Goal: Task Accomplishment & Management: Complete application form

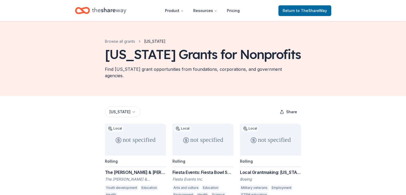
scroll to position [257, 0]
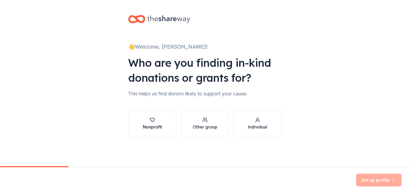
click at [151, 126] on div "Nonprofit" at bounding box center [152, 127] width 19 height 6
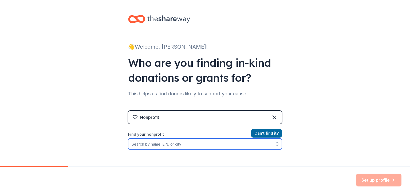
click at [174, 146] on input "Find your nonprofit" at bounding box center [205, 144] width 154 height 11
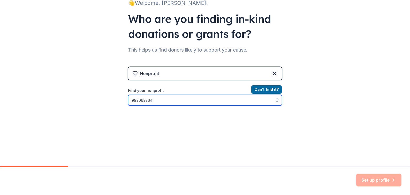
scroll to position [44, 0]
click at [264, 99] on input "993063264" at bounding box center [205, 100] width 154 height 11
click at [134, 99] on input "993063264" at bounding box center [205, 100] width 154 height 11
click at [153, 99] on input "99-3063264" at bounding box center [205, 100] width 154 height 11
drag, startPoint x: 157, startPoint y: 101, endPoint x: 122, endPoint y: 100, distance: 34.2
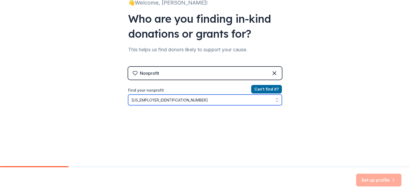
click at [122, 100] on div "👋 Welcome, JARROD! Who are you finding in-kind donations or grants for? This he…" at bounding box center [205, 70] width 171 height 228
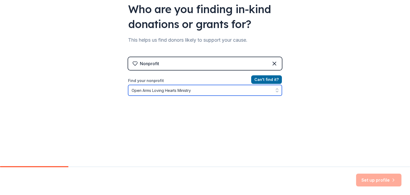
scroll to position [62, 0]
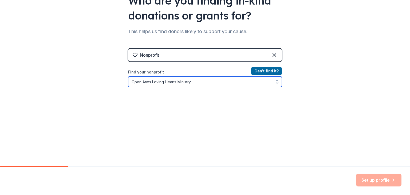
click at [276, 83] on icon "button" at bounding box center [277, 83] width 2 height 1
type input "Open Arms Loving Hearts Ministry"
click at [275, 80] on icon "button" at bounding box center [277, 81] width 5 height 5
click at [192, 82] on input "Open Arms Loving Hearts Ministry" at bounding box center [205, 81] width 154 height 11
drag, startPoint x: 192, startPoint y: 82, endPoint x: 125, endPoint y: 83, distance: 67.6
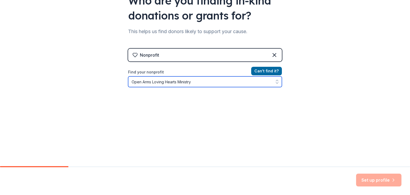
click at [125, 83] on div "👋 Welcome, JARROD! Who are you finding in-kind donations or grants for? This he…" at bounding box center [205, 52] width 171 height 228
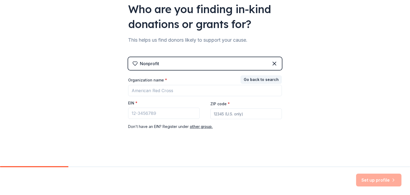
scroll to position [54, 0]
click at [142, 111] on input "EIN *" at bounding box center [164, 113] width 72 height 11
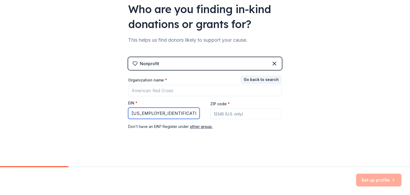
type input "99-3063264"
click at [220, 113] on input "ZIP code *" at bounding box center [246, 113] width 72 height 11
type input "85712"
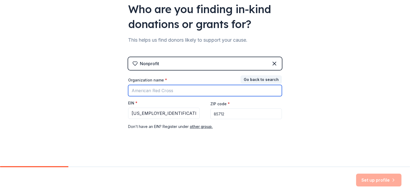
click at [169, 90] on input "Organization name *" at bounding box center [205, 90] width 154 height 11
type input "Open Arms Loving Hearts Ministry"
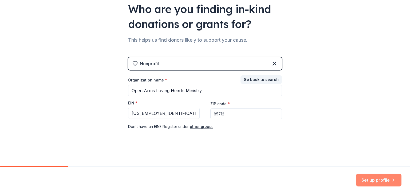
click at [381, 180] on button "Set up profile" at bounding box center [378, 180] width 45 height 13
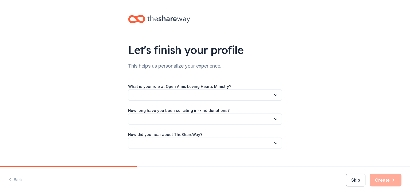
click at [161, 93] on button "button" at bounding box center [205, 94] width 154 height 11
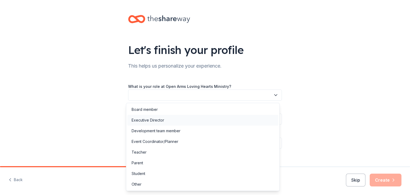
click at [145, 119] on div "Executive Director" at bounding box center [148, 120] width 33 height 6
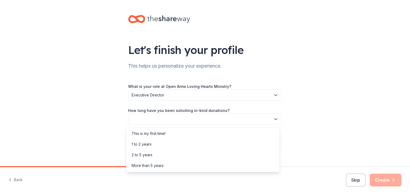
click at [155, 120] on button "button" at bounding box center [205, 119] width 154 height 11
click at [145, 135] on div "This is my first time!" at bounding box center [149, 133] width 34 height 6
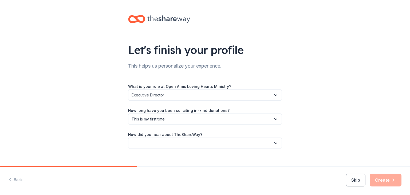
click at [154, 145] on button "button" at bounding box center [205, 143] width 154 height 11
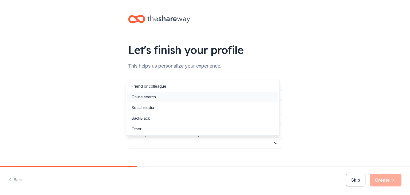
click at [147, 95] on div "Online search" at bounding box center [144, 97] width 24 height 6
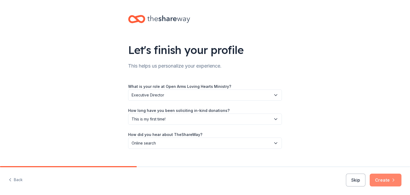
click at [392, 178] on icon "button" at bounding box center [393, 179] width 5 height 5
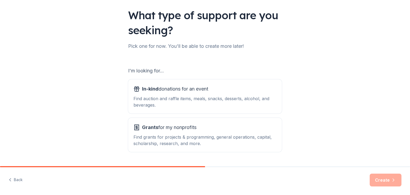
scroll to position [49, 0]
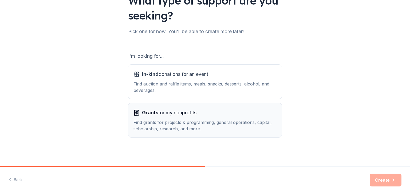
click at [153, 111] on span "Grants" at bounding box center [150, 113] width 16 height 6
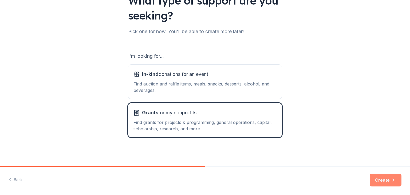
click at [392, 180] on icon "button" at bounding box center [393, 179] width 5 height 5
click at [392, 180] on div "Create" at bounding box center [386, 180] width 32 height 13
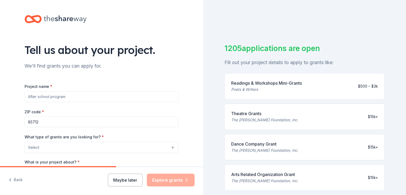
click at [42, 96] on input "Project name *" at bounding box center [102, 96] width 154 height 11
type input "Assisting those in need in the community"
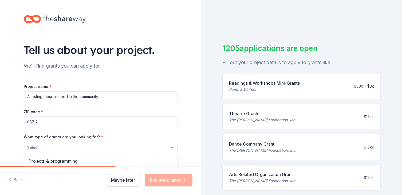
click at [171, 147] on button "Select" at bounding box center [101, 147] width 154 height 11
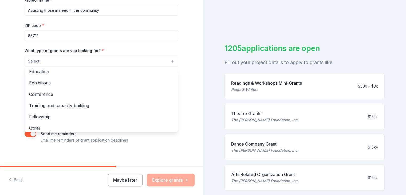
scroll to position [63, 0]
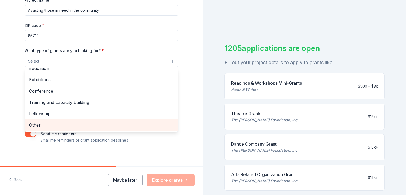
click at [39, 126] on span "Other" at bounding box center [101, 125] width 145 height 7
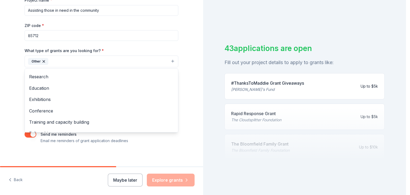
scroll to position [52, 0]
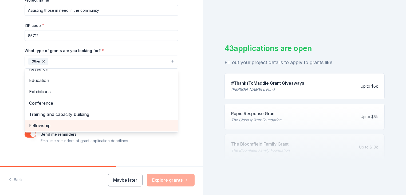
click at [48, 124] on span "Fellowship" at bounding box center [101, 125] width 145 height 7
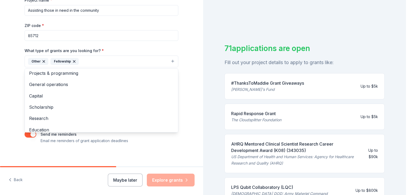
scroll to position [0, 0]
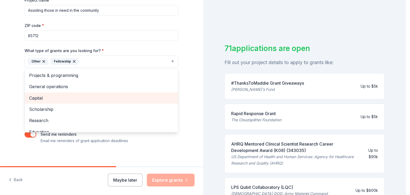
click at [33, 99] on span "Capital" at bounding box center [101, 98] width 145 height 7
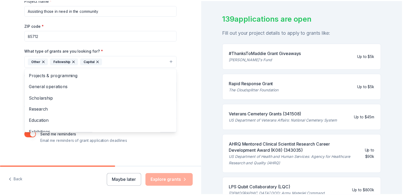
scroll to position [34, 0]
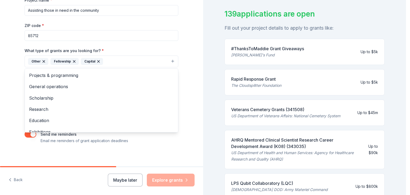
drag, startPoint x: 404, startPoint y: 59, endPoint x: 404, endPoint y: 73, distance: 13.9
click at [404, 73] on div "Tell us about your project. We'll find grants you can apply for. Project name *…" at bounding box center [203, 97] width 406 height 195
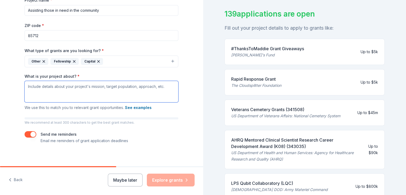
click at [60, 86] on textarea "What is your project about? *" at bounding box center [102, 91] width 154 height 21
paste textarea "All proceeds from your donation directly support the mission and programs of Op…"
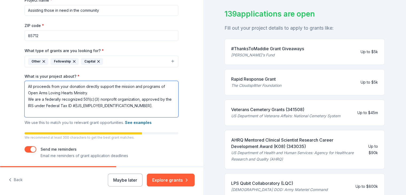
click at [97, 107] on textarea "All proceeds from your donation directly support the mission and programs of Op…" at bounding box center [102, 99] width 154 height 36
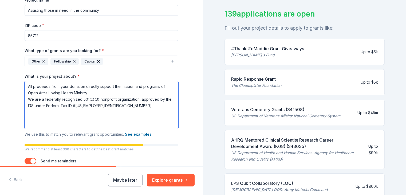
paste textarea ""Open Arms Loving Hearts Ministry is dedicated to serving those who have sacrif…"
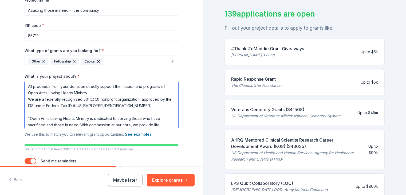
scroll to position [24, 0]
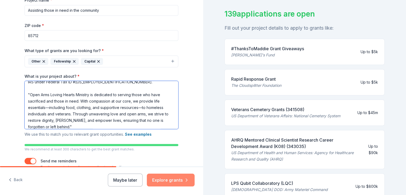
type textarea "All proceeds from your donation directly support the mission and programs of Op…"
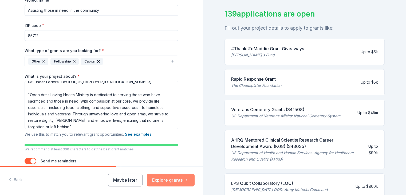
click at [172, 179] on button "Explore grants" at bounding box center [171, 180] width 48 height 13
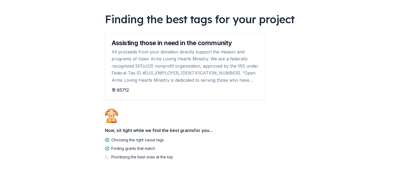
scroll to position [33, 0]
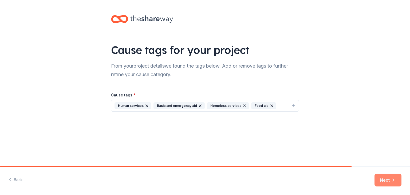
click at [390, 181] on button "Next" at bounding box center [388, 180] width 27 height 13
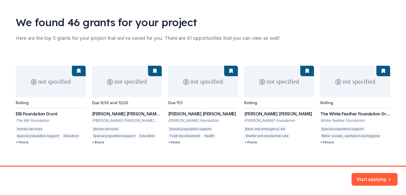
scroll to position [33, 0]
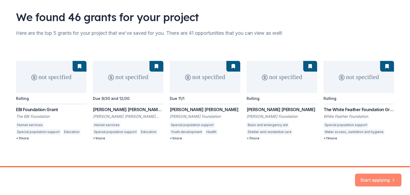
click at [385, 175] on button "Start applying" at bounding box center [378, 177] width 46 height 13
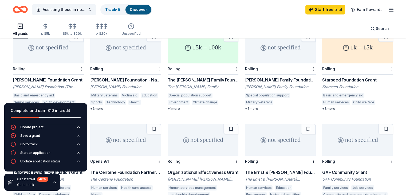
scroll to position [255, 0]
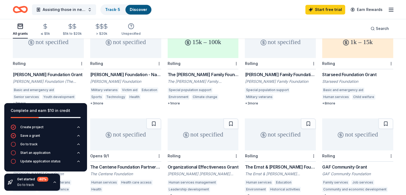
click at [334, 48] on div "1k – 15k" at bounding box center [357, 42] width 71 height 32
click at [265, 71] on div "[PERSON_NAME] Family Foundation Grant" at bounding box center [280, 74] width 71 height 6
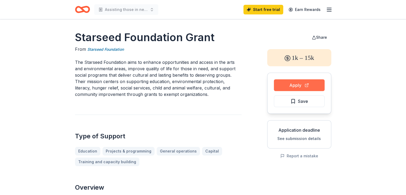
click at [292, 84] on button "Apply" at bounding box center [299, 85] width 51 height 12
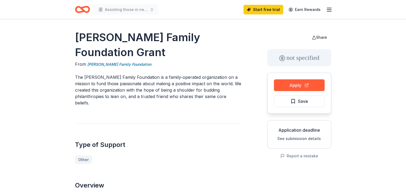
click at [306, 86] on button "Apply" at bounding box center [299, 85] width 51 height 12
